Goal: Task Accomplishment & Management: Manage account settings

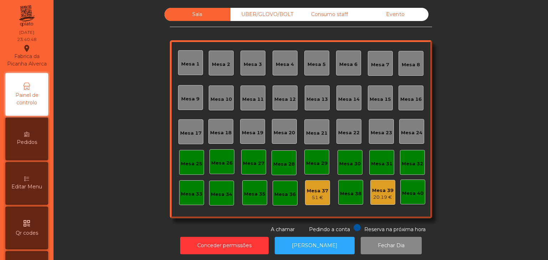
click at [6, 112] on nav "Fabrica da Picanha Alverca location_on [DATE] 23:40:48 Painel de controlo Pedid…" at bounding box center [26, 130] width 53 height 260
drag, startPoint x: 5, startPoint y: 111, endPoint x: 3, endPoint y: 123, distance: 12.4
click at [3, 123] on nav "Fabrica da Picanha Alverca location_on [DATE] 23:40:49 Painel de controlo Pedid…" at bounding box center [26, 130] width 53 height 260
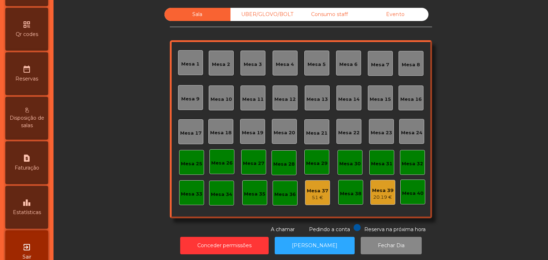
scroll to position [202, 0]
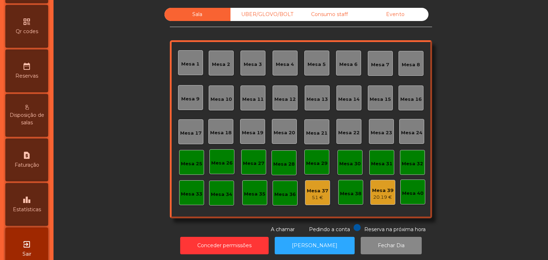
click at [23, 224] on div "leaderboard Estatísticas" at bounding box center [26, 204] width 43 height 43
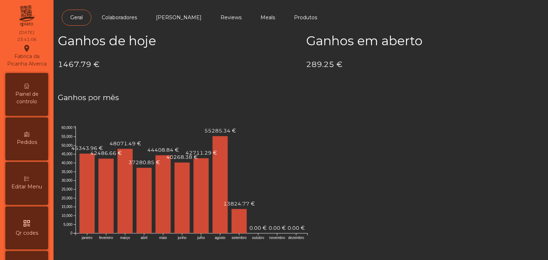
click at [36, 102] on span "Painel de controlo" at bounding box center [26, 98] width 39 height 15
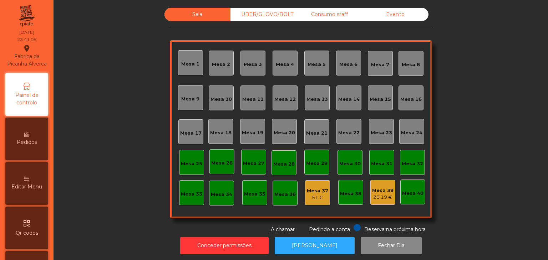
click at [413, 11] on div "Evento" at bounding box center [395, 14] width 66 height 13
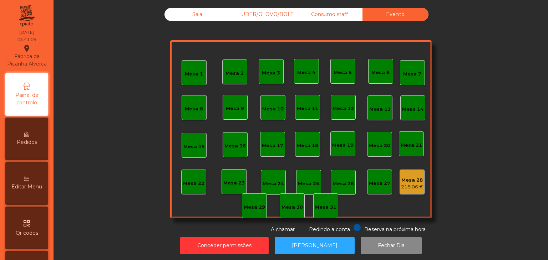
click at [403, 190] on div "218.06 €" at bounding box center [412, 187] width 22 height 7
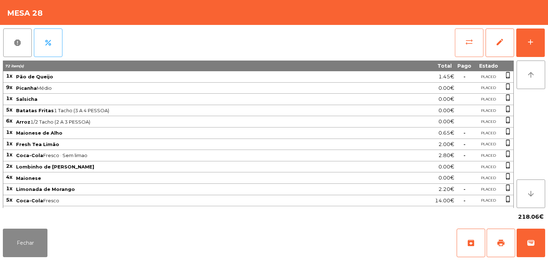
click at [467, 44] on span "sync_alt" at bounding box center [468, 42] width 9 height 9
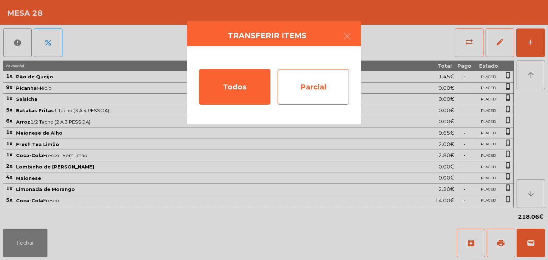
click at [315, 76] on div "Parcial" at bounding box center [312, 87] width 71 height 36
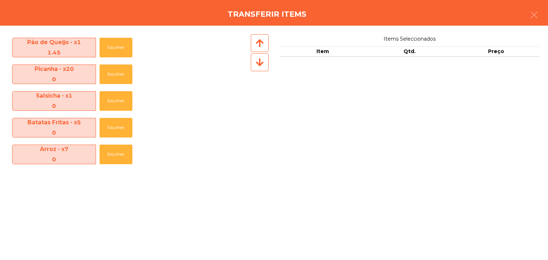
click at [262, 66] on icon at bounding box center [260, 62] width 8 height 9
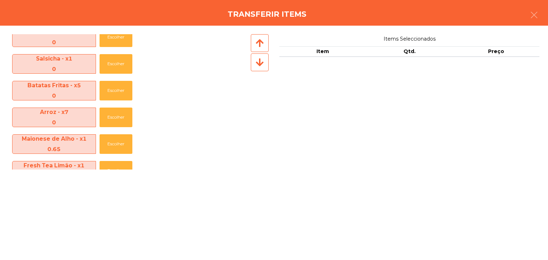
click at [262, 66] on icon at bounding box center [260, 62] width 8 height 9
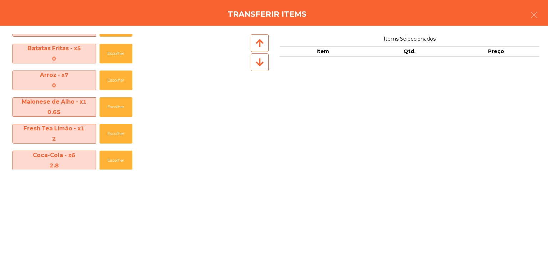
click at [262, 66] on icon at bounding box center [260, 62] width 8 height 9
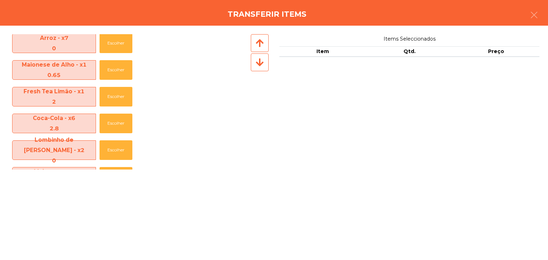
click at [262, 66] on icon at bounding box center [260, 62] width 8 height 9
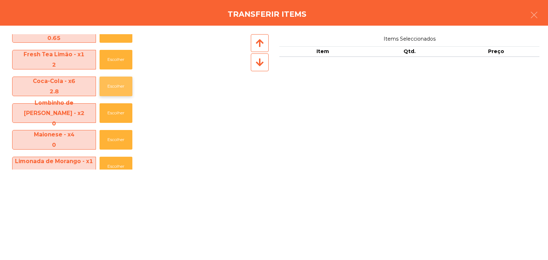
click at [124, 93] on button "Escolher" at bounding box center [115, 87] width 33 height 20
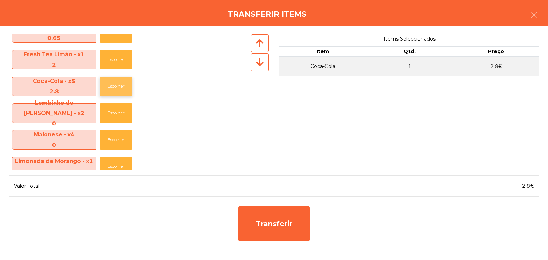
click at [124, 93] on button "Escolher" at bounding box center [115, 87] width 33 height 20
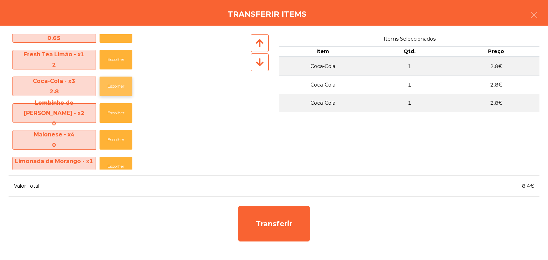
click at [124, 93] on button "Escolher" at bounding box center [115, 87] width 33 height 20
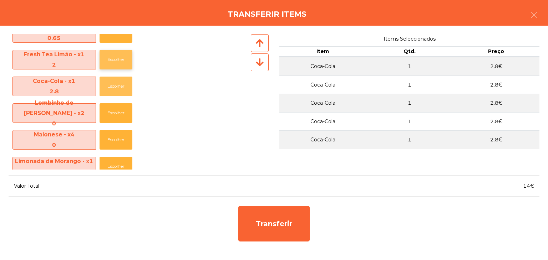
drag, startPoint x: 130, startPoint y: 91, endPoint x: 130, endPoint y: 57, distance: 33.2
click at [130, 57] on div "Pão de Queijo - x1 1.45 Escolher Picanha - x20 0 Escolher Salsicha - x1 0 Escol…" at bounding box center [129, 101] width 241 height 135
click at [130, 57] on button "Escolher" at bounding box center [115, 60] width 33 height 20
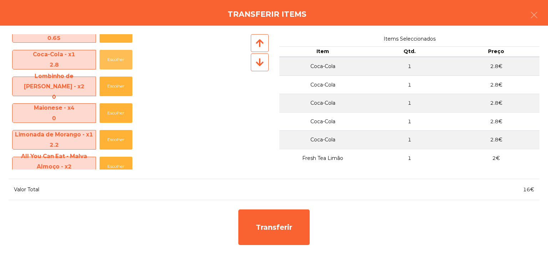
click at [130, 57] on button "Escolher" at bounding box center [115, 60] width 33 height 20
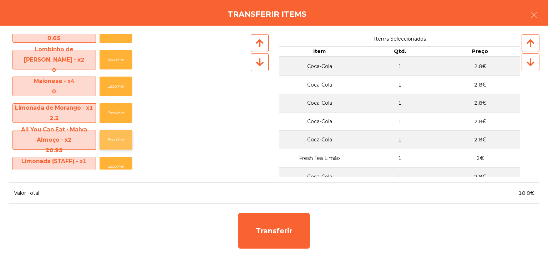
click at [99, 139] on button "Escolher" at bounding box center [115, 140] width 33 height 20
click at [257, 64] on icon at bounding box center [260, 62] width 8 height 9
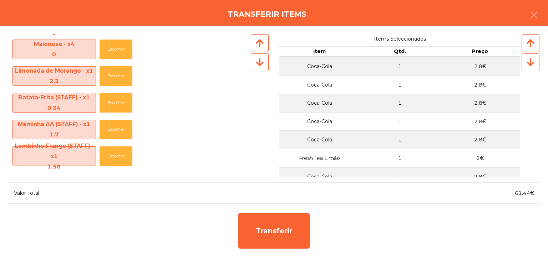
click at [257, 64] on icon at bounding box center [260, 62] width 8 height 9
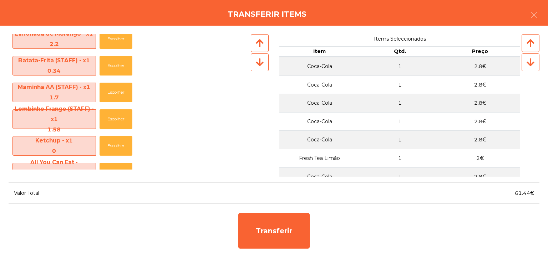
click at [257, 64] on icon at bounding box center [260, 62] width 8 height 9
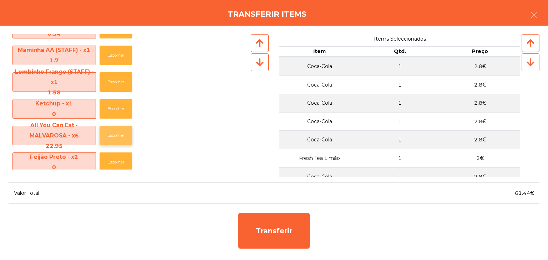
click at [118, 135] on button "Escolher" at bounding box center [115, 136] width 33 height 20
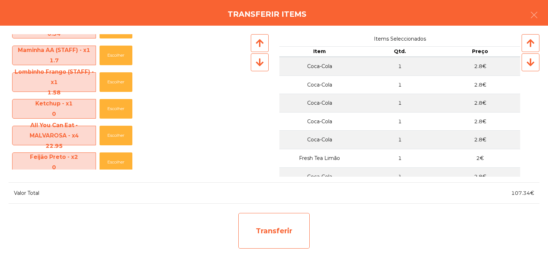
click at [287, 232] on div "Transferir" at bounding box center [273, 231] width 71 height 36
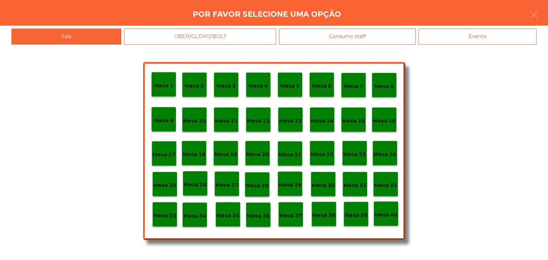
click at [291, 180] on div "Mesa 29" at bounding box center [289, 183] width 23 height 11
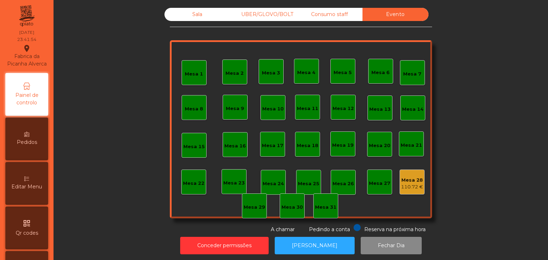
click at [417, 189] on div "110.72 €" at bounding box center [412, 187] width 22 height 7
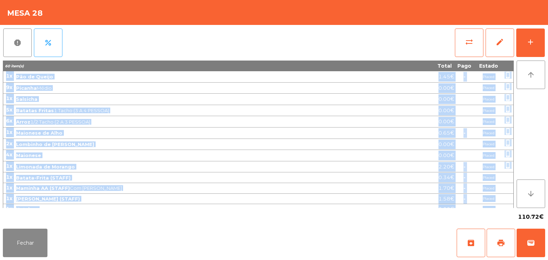
scroll to position [148, 0]
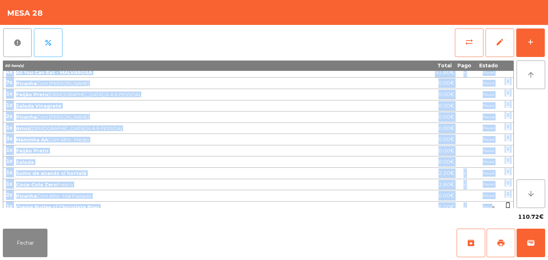
drag, startPoint x: 7, startPoint y: 74, endPoint x: 491, endPoint y: 200, distance: 499.7
click at [491, 200] on tbody "1x Pão de Queijo 1.45€ - Placed phone_iphone 9x Picanha Médio 0.00€ Placed phon…" at bounding box center [258, 68] width 510 height 289
copy tbody "3l Ips do Sitame 1.71€ - Consec adipi_elitse 2d Eiusmod Tempo 1.93€ Incidi utla…"
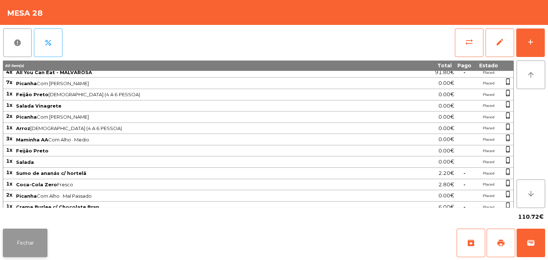
click at [29, 237] on button "Fechar" at bounding box center [25, 243] width 45 height 29
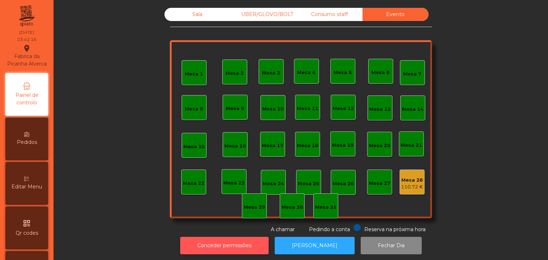
click at [236, 251] on button "Conceder permissões" at bounding box center [224, 245] width 88 height 17
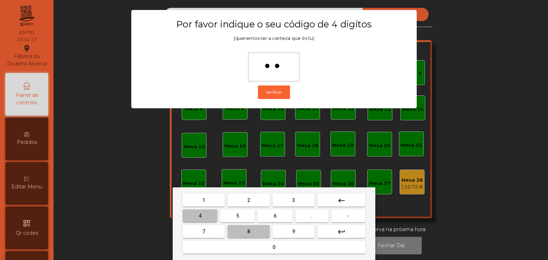
type input "***"
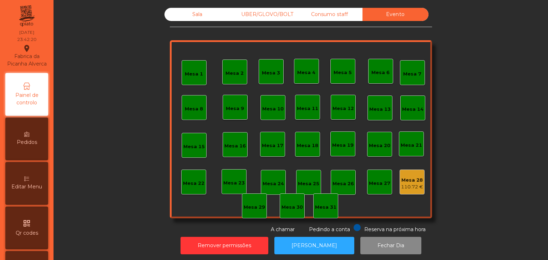
click at [420, 175] on div "Mesa 28 110.72 €" at bounding box center [411, 182] width 25 height 25
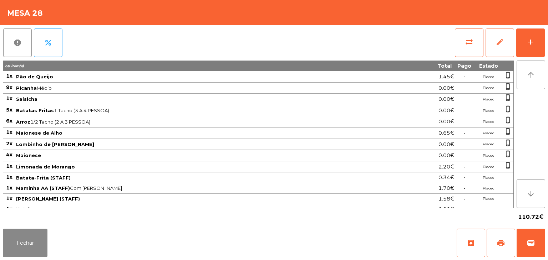
click at [499, 32] on button "edit" at bounding box center [499, 43] width 29 height 29
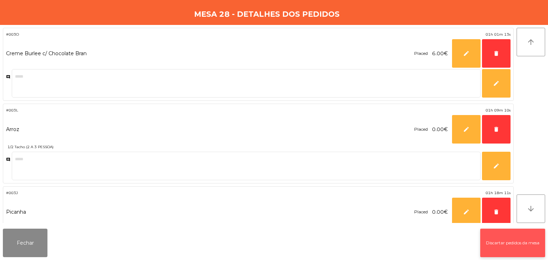
click at [513, 238] on button "Discartar pedidos da mesa" at bounding box center [512, 243] width 65 height 29
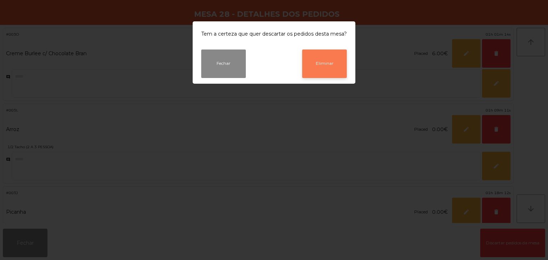
click at [331, 66] on button "Eliminar" at bounding box center [324, 64] width 45 height 29
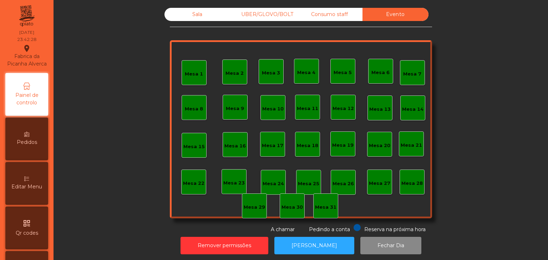
click at [332, 11] on div "Consumo staff" at bounding box center [329, 14] width 66 height 13
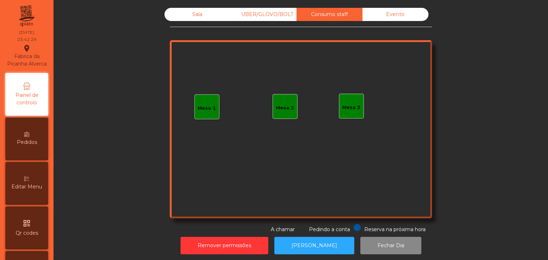
click at [269, 10] on div "UBER/GLOVO/BOLT" at bounding box center [263, 14] width 66 height 13
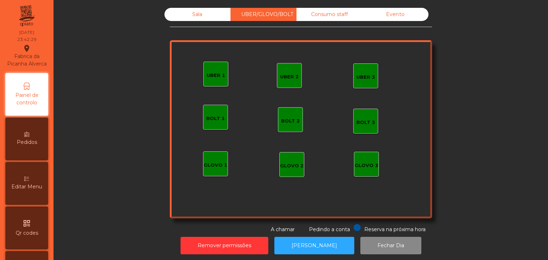
click at [207, 8] on div "Sala" at bounding box center [197, 14] width 66 height 13
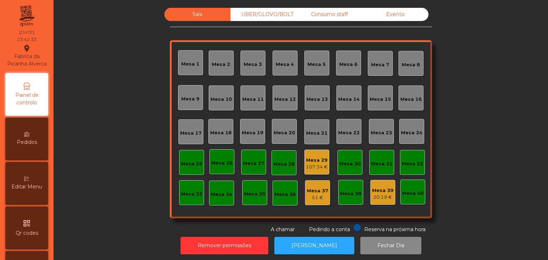
click at [308, 159] on div "Mesa 29" at bounding box center [316, 160] width 22 height 7
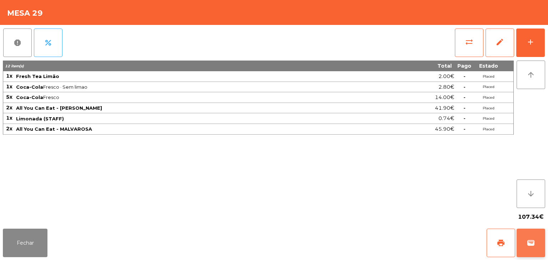
click at [530, 246] on span "wallet" at bounding box center [530, 243] width 9 height 9
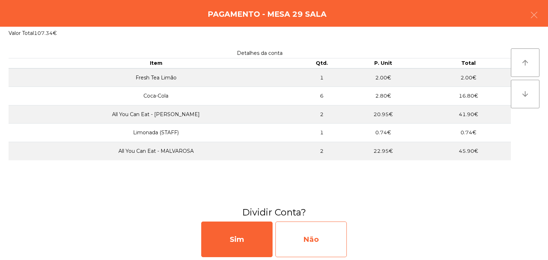
click at [318, 235] on div "Não" at bounding box center [310, 240] width 71 height 36
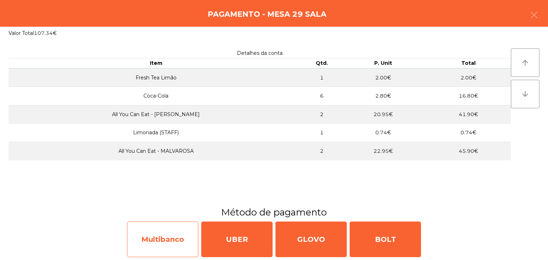
click at [169, 233] on div "Multibanco" at bounding box center [162, 240] width 71 height 36
select select "**"
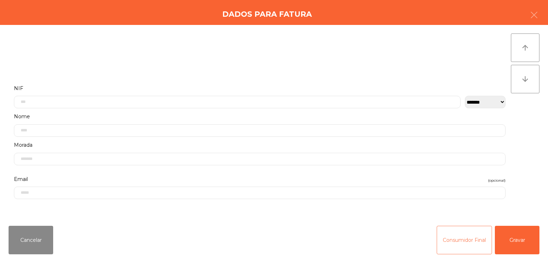
click at [453, 241] on button "Consumidor Final" at bounding box center [463, 240] width 55 height 29
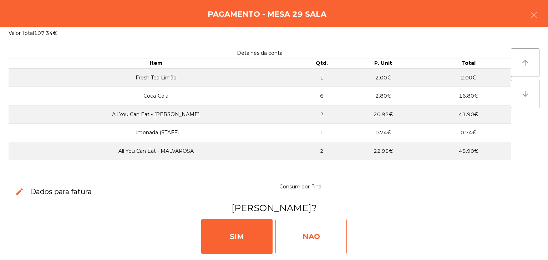
click at [290, 221] on div "NAO" at bounding box center [310, 237] width 71 height 36
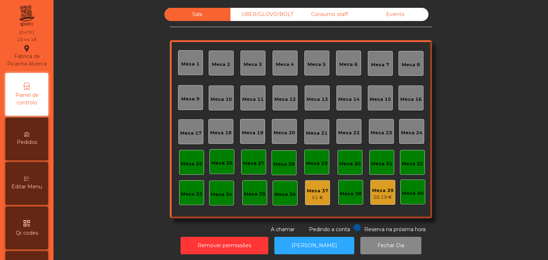
click at [262, 20] on div "UBER/GLOVO/BOLT" at bounding box center [263, 14] width 66 height 13
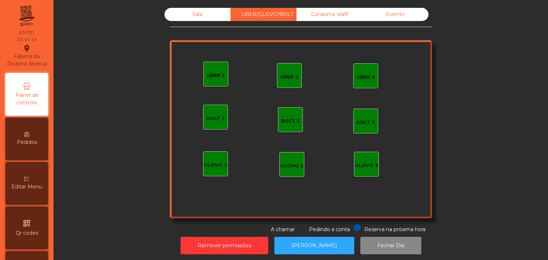
click at [329, 9] on div "Consumo staff" at bounding box center [329, 14] width 66 height 13
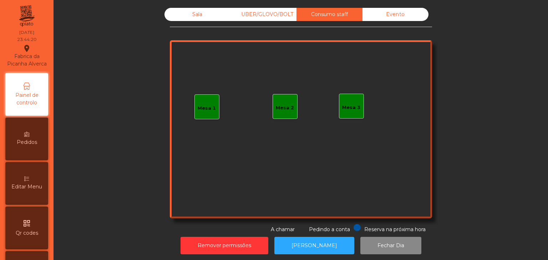
click at [397, 19] on div "Evento" at bounding box center [395, 14] width 66 height 13
